Goal: Navigation & Orientation: Find specific page/section

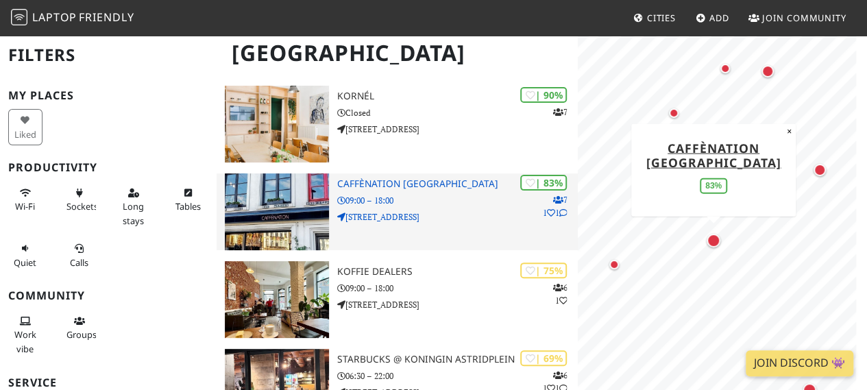
scroll to position [116, 0]
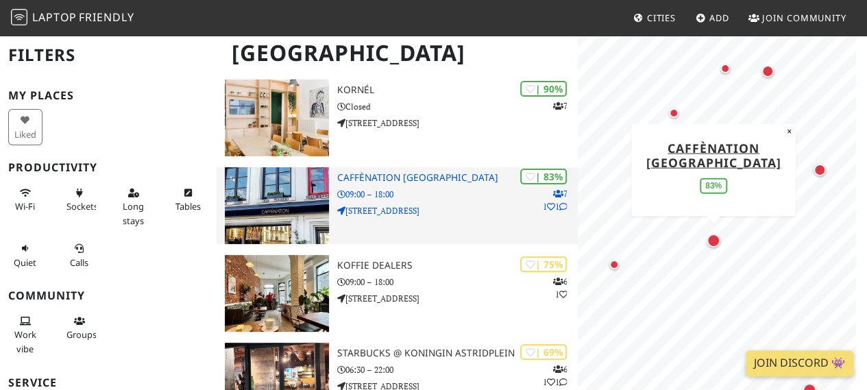
click at [299, 212] on img at bounding box center [277, 205] width 104 height 77
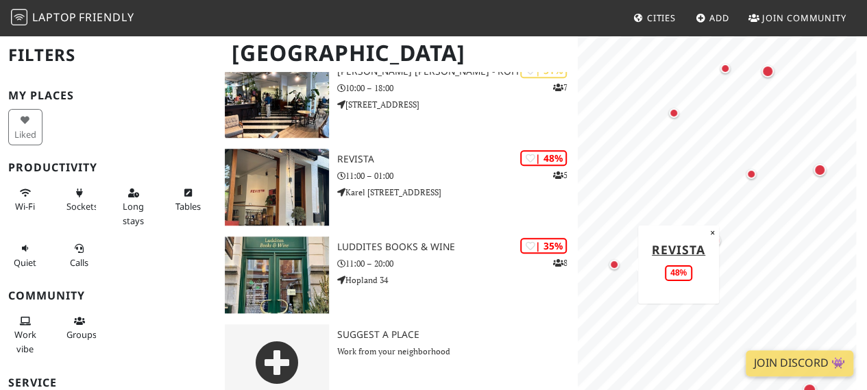
scroll to position [574, 0]
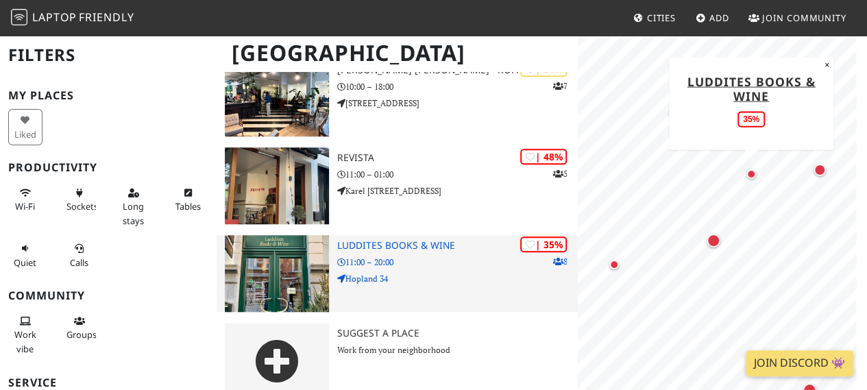
click at [256, 271] on img at bounding box center [277, 273] width 104 height 77
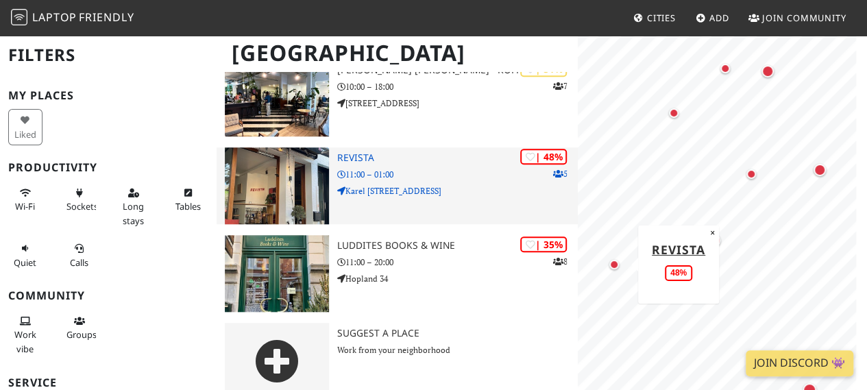
scroll to position [594, 0]
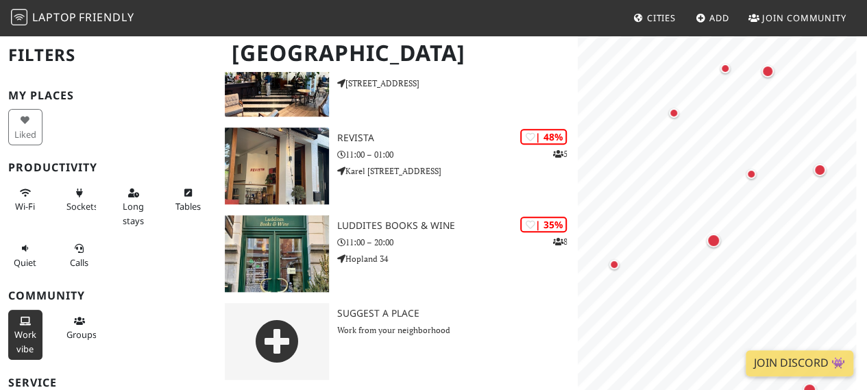
click at [18, 325] on button "Work vibe" at bounding box center [25, 335] width 34 height 50
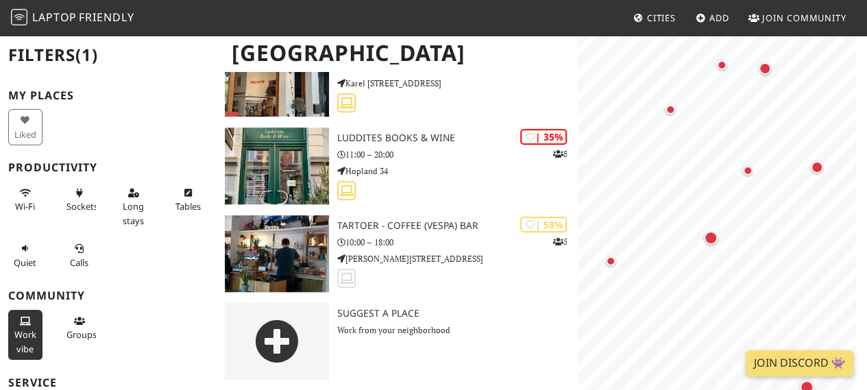
scroll to position [506, 0]
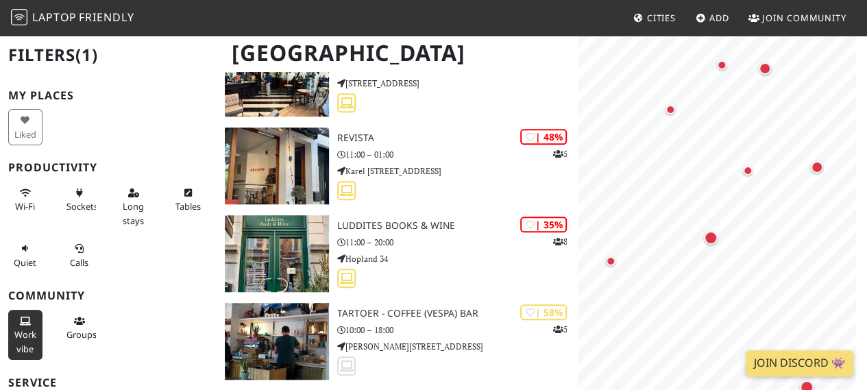
click at [18, 325] on button "Work vibe" at bounding box center [25, 335] width 34 height 50
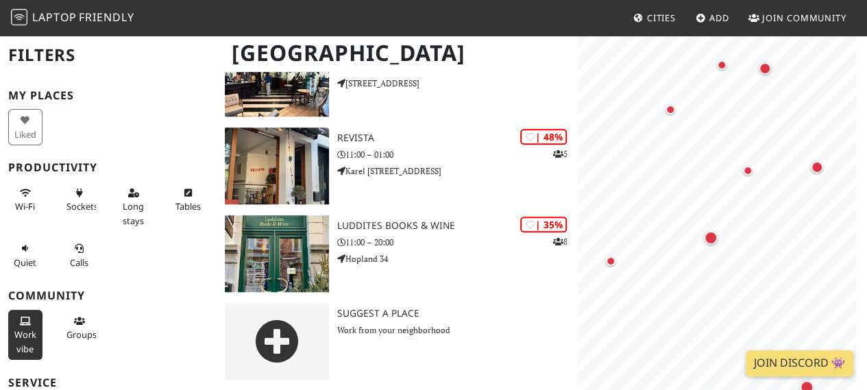
click at [18, 325] on button "Work vibe" at bounding box center [25, 335] width 34 height 50
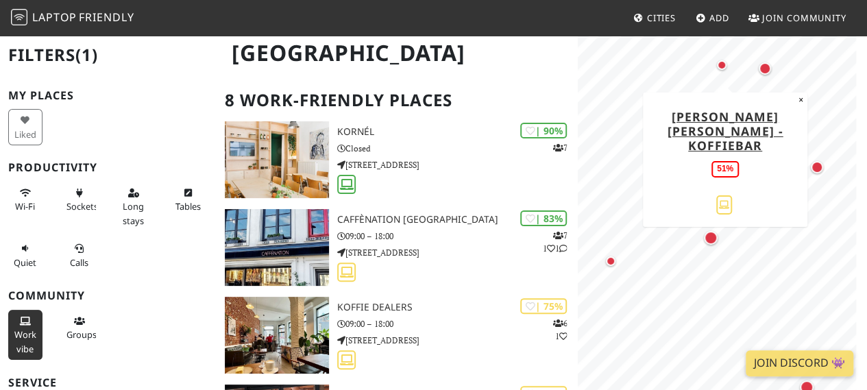
scroll to position [0, 0]
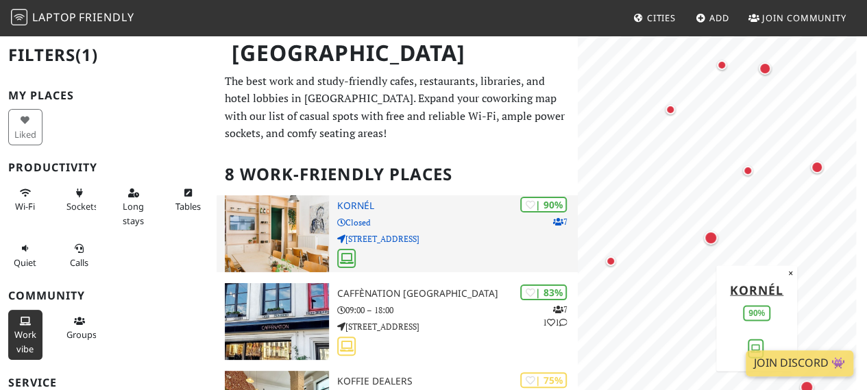
click at [304, 236] on img at bounding box center [277, 233] width 104 height 77
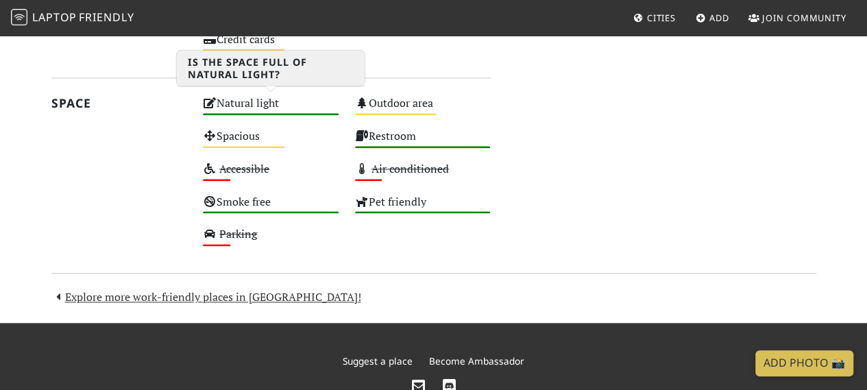
scroll to position [785, 0]
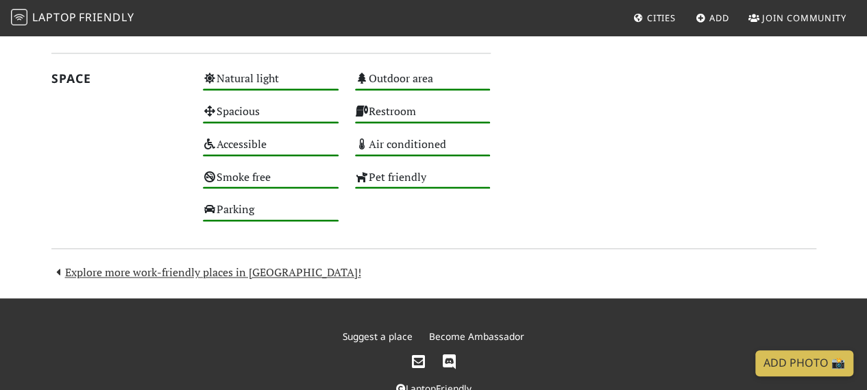
scroll to position [844, 0]
